Goal: Task Accomplishment & Management: Use online tool/utility

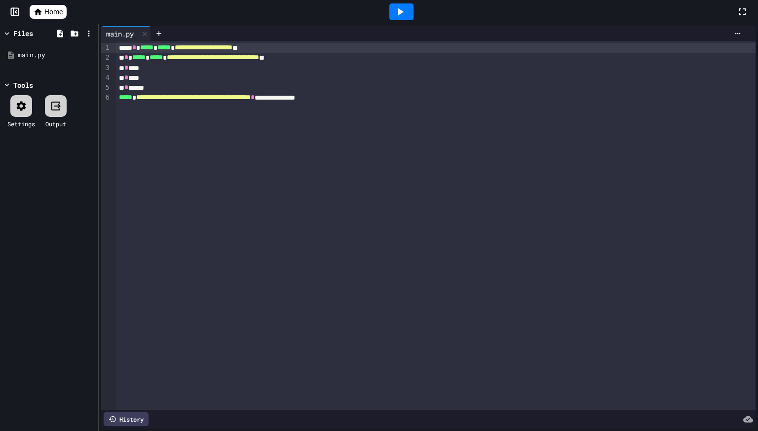
click at [45, 7] on span "Home" at bounding box center [53, 12] width 18 height 10
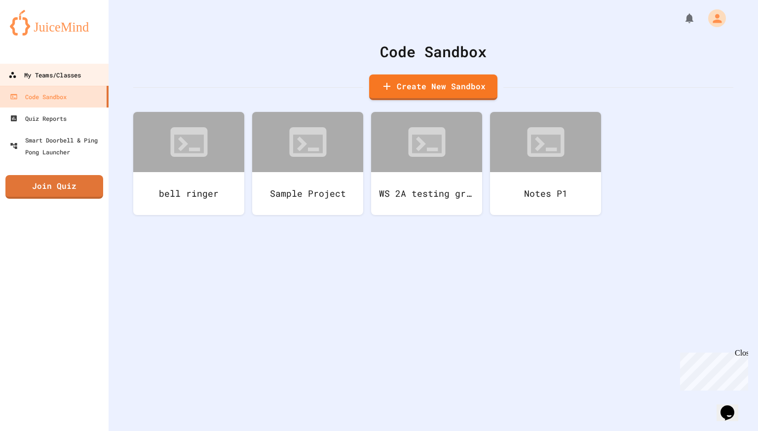
click at [63, 74] on div "My Teams/Classes" at bounding box center [44, 75] width 73 height 12
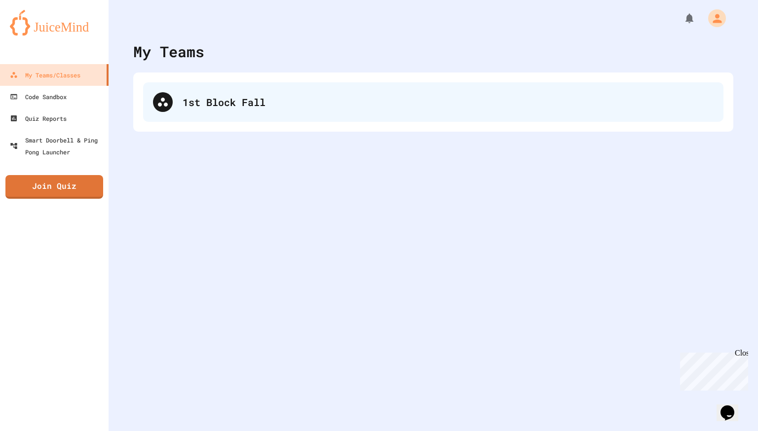
click at [221, 101] on div "1st Block Fall" at bounding box center [448, 102] width 531 height 15
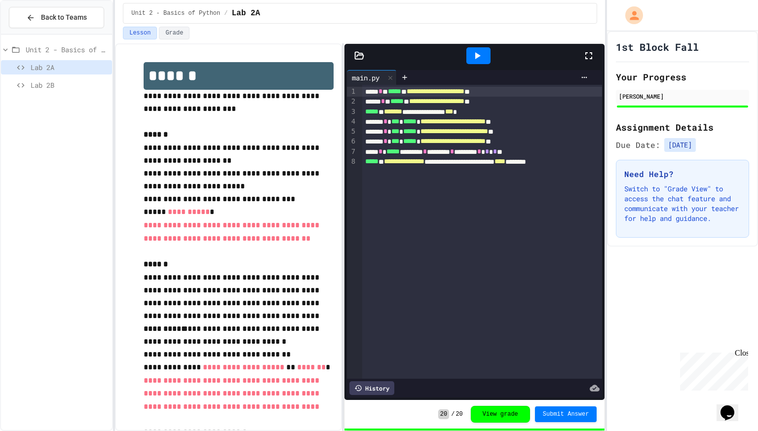
click at [28, 80] on div "Lab 2B" at bounding box center [56, 85] width 111 height 14
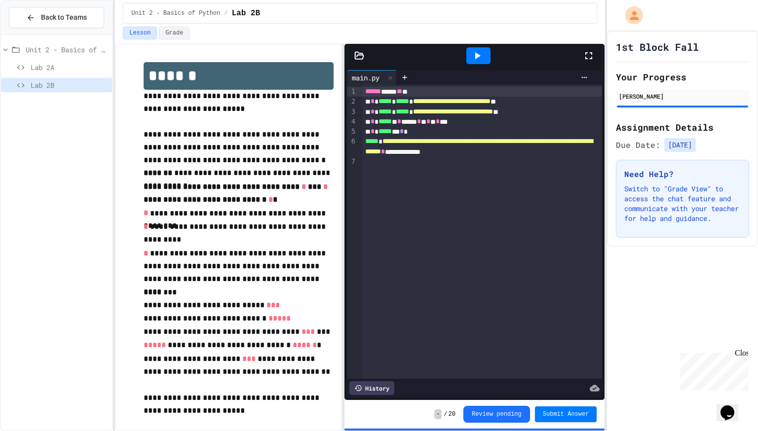
scroll to position [18, 0]
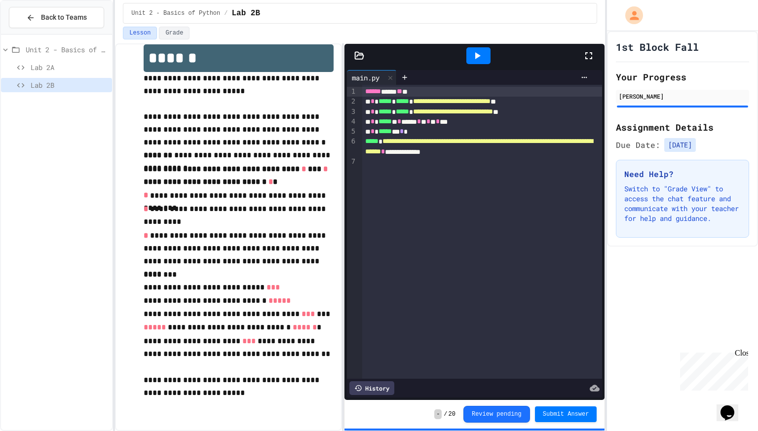
click at [478, 50] on icon at bounding box center [477, 56] width 12 height 12
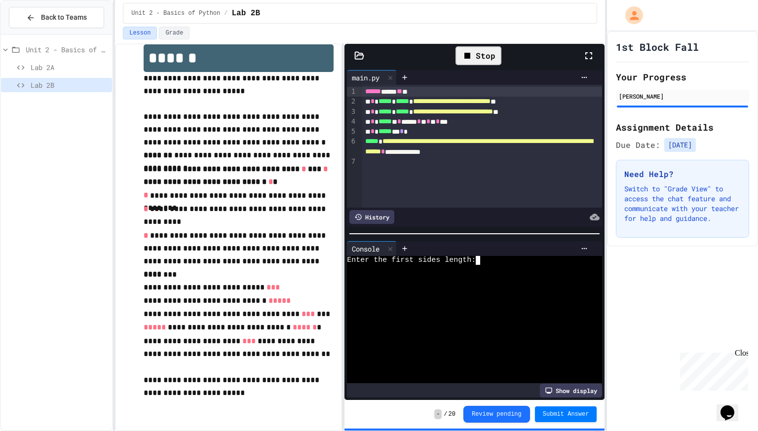
click at [494, 297] on div at bounding box center [469, 297] width 244 height 9
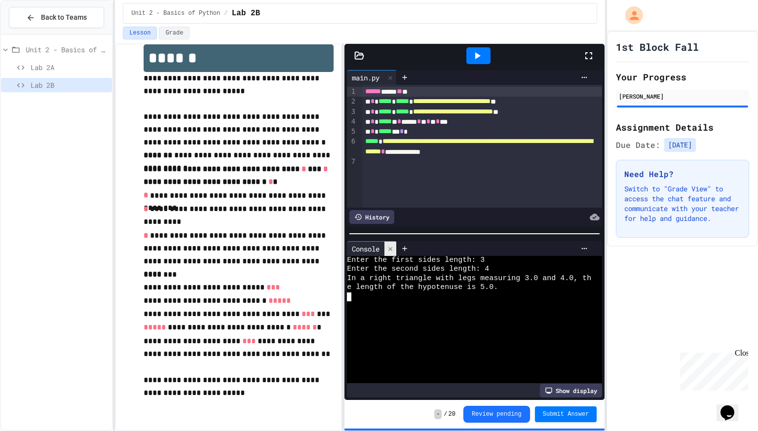
click at [387, 253] on div at bounding box center [390, 249] width 12 height 14
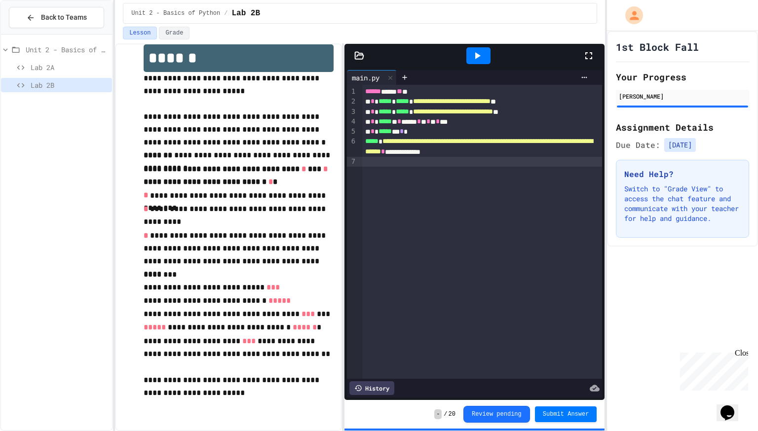
click at [462, 227] on div "**********" at bounding box center [482, 232] width 240 height 294
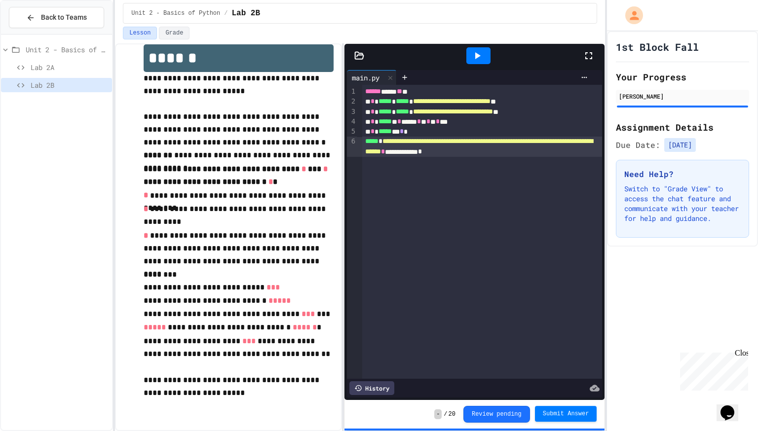
click at [544, 407] on button "Submit Answer" at bounding box center [566, 414] width 62 height 16
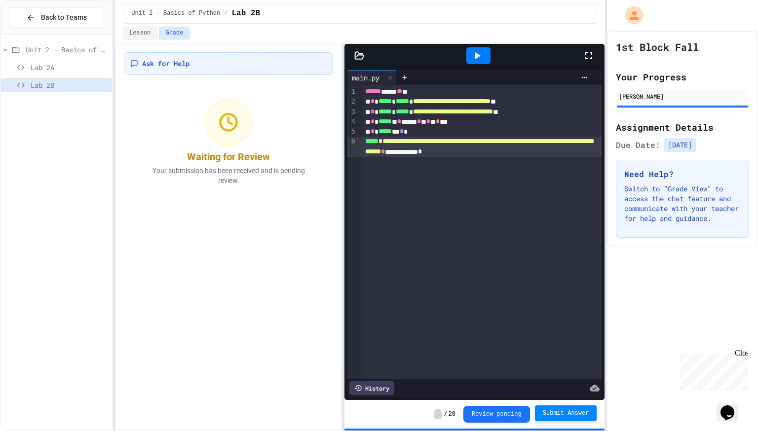
click at [229, 122] on polyline at bounding box center [230, 120] width 3 height 6
click at [38, 17] on div "Back to Teams" at bounding box center [56, 17] width 61 height 10
